Goal: Find contact information: Find contact information

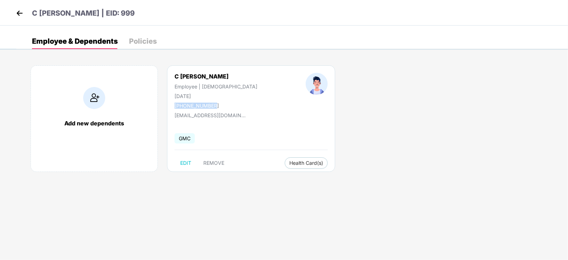
click at [18, 16] on img at bounding box center [19, 13] width 11 height 11
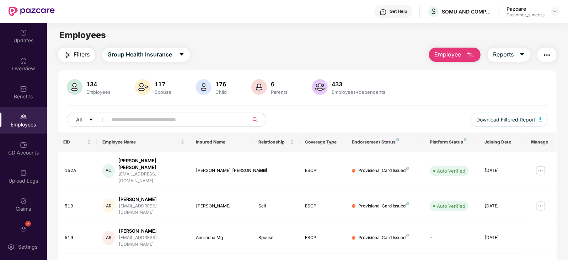
click at [138, 120] on input "text" at bounding box center [176, 120] width 128 height 11
paste input "**********"
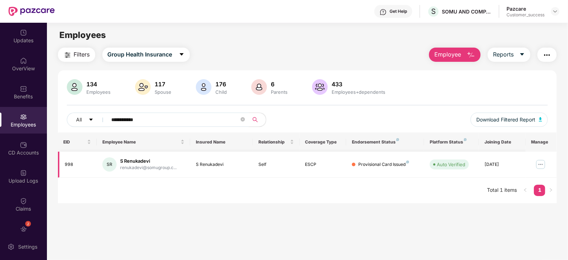
type input "**********"
click at [542, 162] on img at bounding box center [540, 164] width 11 height 11
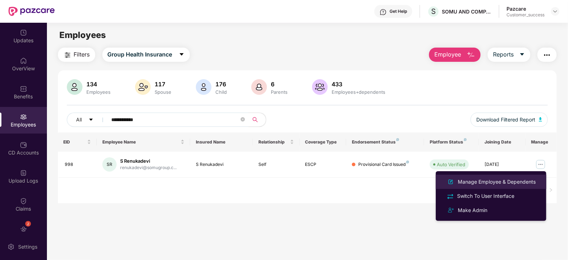
click at [505, 179] on div "Manage Employee & Dependents" at bounding box center [497, 182] width 81 height 8
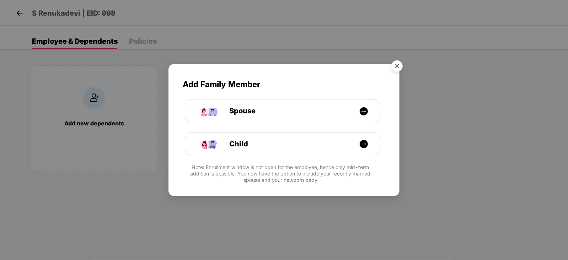
click at [399, 60] on img "Close" at bounding box center [397, 67] width 20 height 20
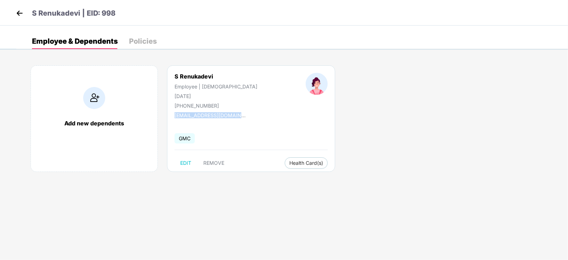
drag, startPoint x: 244, startPoint y: 114, endPoint x: 172, endPoint y: 113, distance: 72.2
click at [172, 113] on div "S Renukadevi Employee | [DEMOGRAPHIC_DATA] [DATE] [PHONE_NUMBER] [EMAIL_ADDRESS…" at bounding box center [251, 118] width 168 height 107
copy div "[EMAIL_ADDRESS][DOMAIN_NAME]"
drag, startPoint x: 218, startPoint y: 130, endPoint x: 176, endPoint y: 105, distance: 48.3
click at [176, 105] on div "S Renukadevi Employee | [DEMOGRAPHIC_DATA] [DATE] [PHONE_NUMBER] [EMAIL_ADDRESS…" at bounding box center [251, 118] width 168 height 107
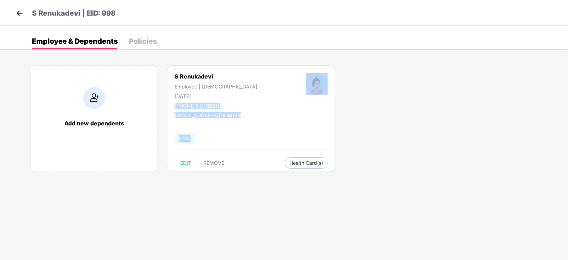
click at [176, 105] on div "[PHONE_NUMBER]" at bounding box center [216, 106] width 83 height 6
drag, startPoint x: 178, startPoint y: 105, endPoint x: 215, endPoint y: 104, distance: 37.0
click at [215, 104] on div "[PHONE_NUMBER]" at bounding box center [216, 106] width 83 height 6
copy div "919845901841"
click at [19, 12] on img at bounding box center [19, 13] width 11 height 11
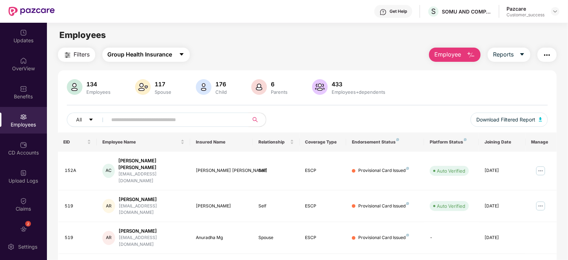
click at [179, 54] on button "Group Health Insurance" at bounding box center [146, 55] width 88 height 14
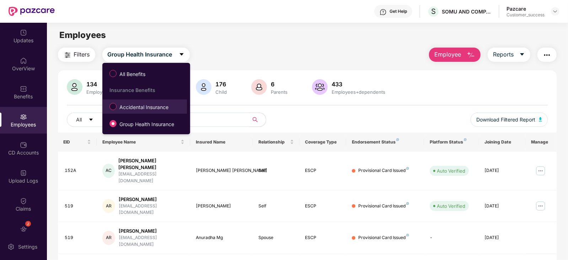
click at [149, 102] on label "Accidental Insurance" at bounding box center [140, 107] width 69 height 12
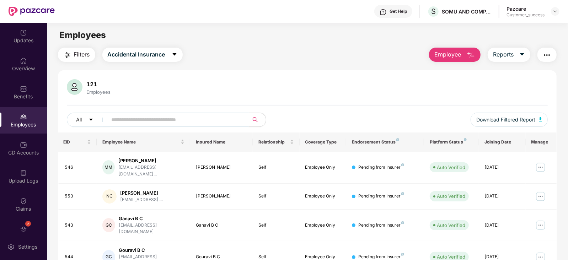
click at [138, 122] on input "text" at bounding box center [176, 120] width 128 height 11
paste input "***"
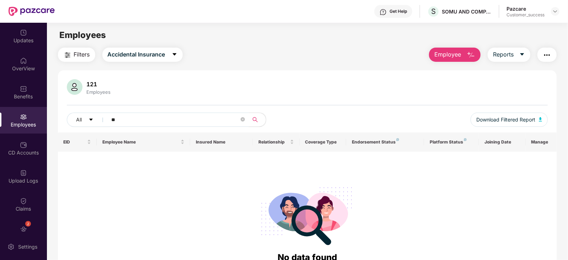
type input "*"
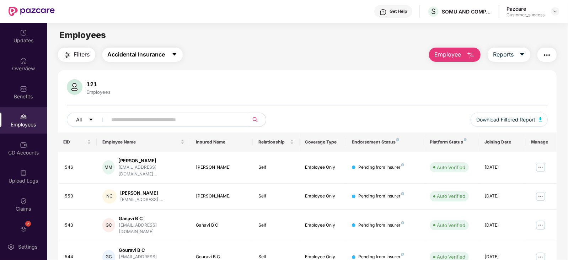
click at [173, 53] on icon "caret-down" at bounding box center [175, 55] width 6 height 6
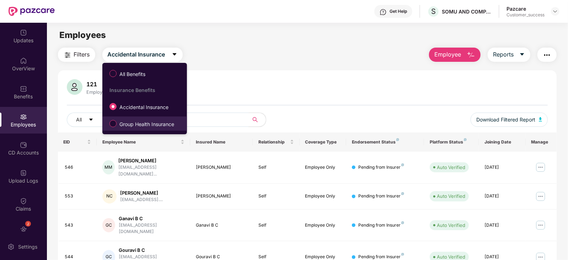
click at [138, 127] on span "Group Health Insurance" at bounding box center [147, 125] width 60 height 8
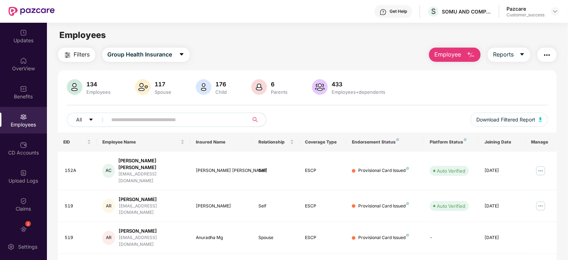
click at [133, 127] on span at bounding box center [176, 120] width 146 height 14
paste input "***"
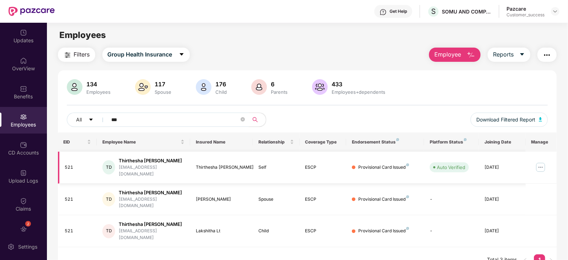
type input "***"
click at [541, 163] on img at bounding box center [540, 167] width 11 height 11
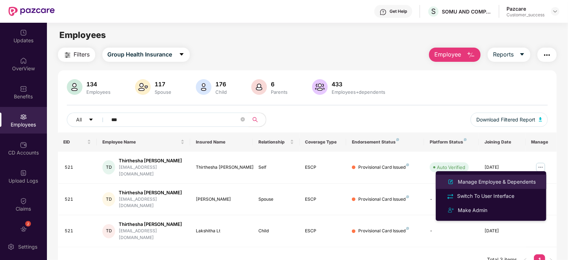
click at [491, 182] on div "Manage Employee & Dependents" at bounding box center [497, 182] width 81 height 8
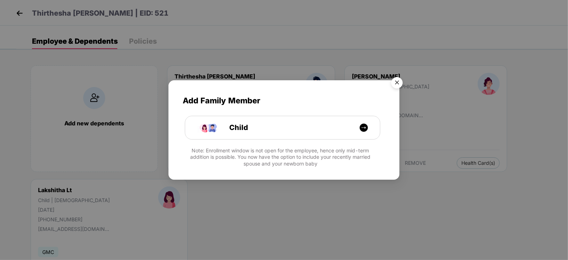
click at [399, 79] on img "Close" at bounding box center [397, 84] width 20 height 20
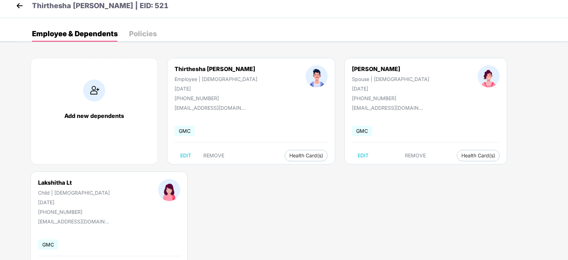
scroll to position [8, 0]
drag, startPoint x: 235, startPoint y: 107, endPoint x: 172, endPoint y: 111, distance: 63.4
click at [172, 111] on div "Thirthesha [PERSON_NAME] Employee | [DEMOGRAPHIC_DATA] [DATE] [PHONE_NUMBER] [E…" at bounding box center [251, 111] width 168 height 107
copy div "[EMAIL_ADDRESS][DOMAIN_NAME]"
